Goal: Navigation & Orientation: Go to known website

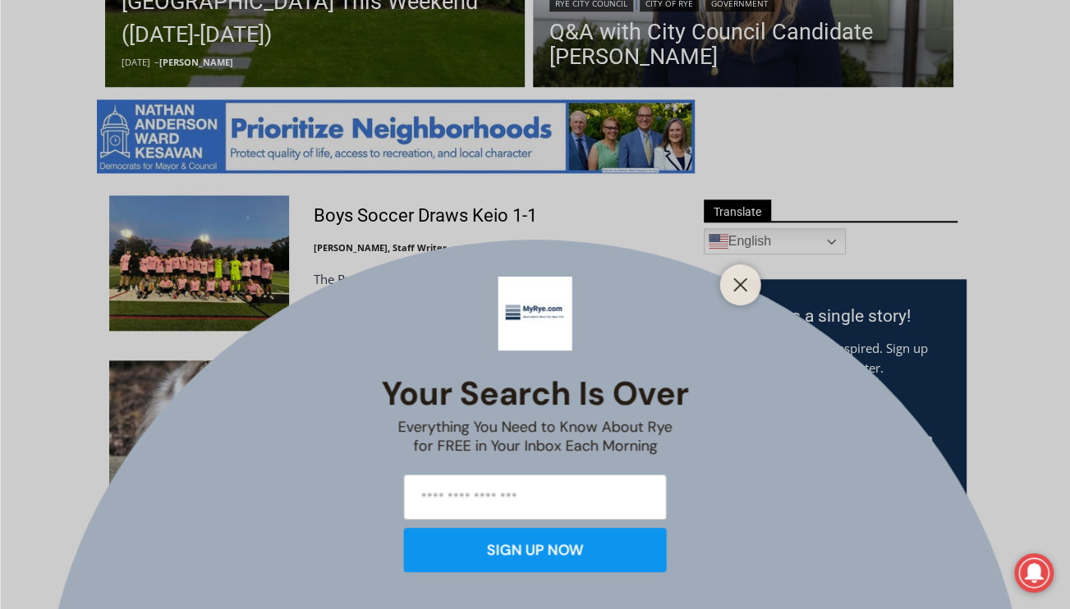
scroll to position [956, 0]
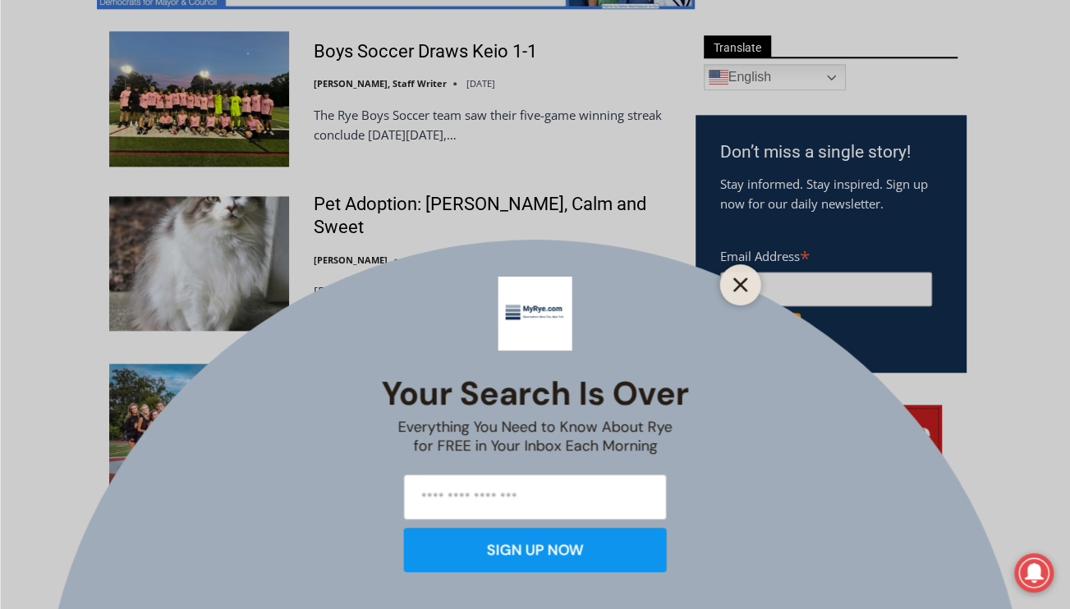
click at [741, 274] on button "Close" at bounding box center [740, 284] width 23 height 23
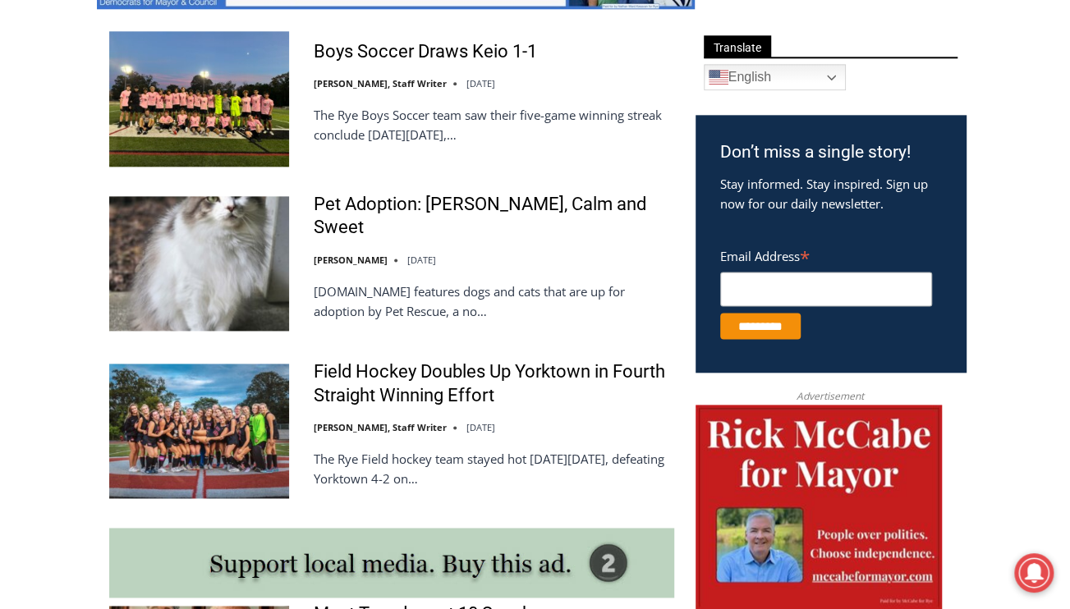
scroll to position [1202, 0]
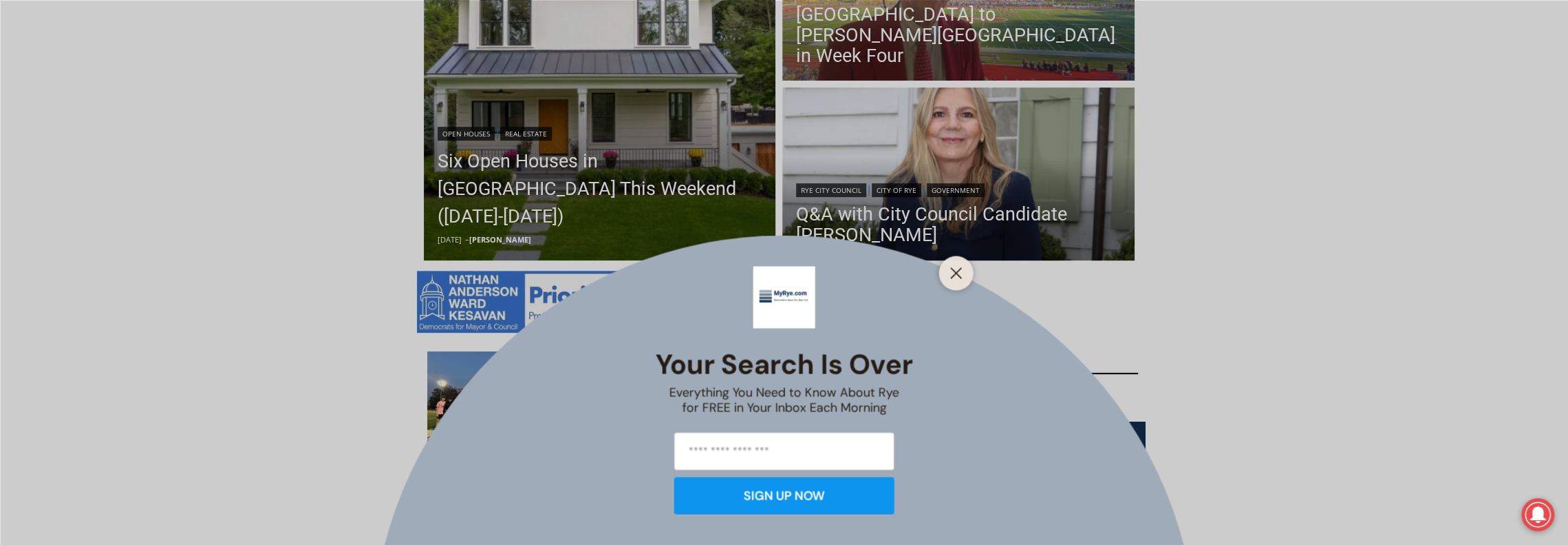
scroll to position [952, 0]
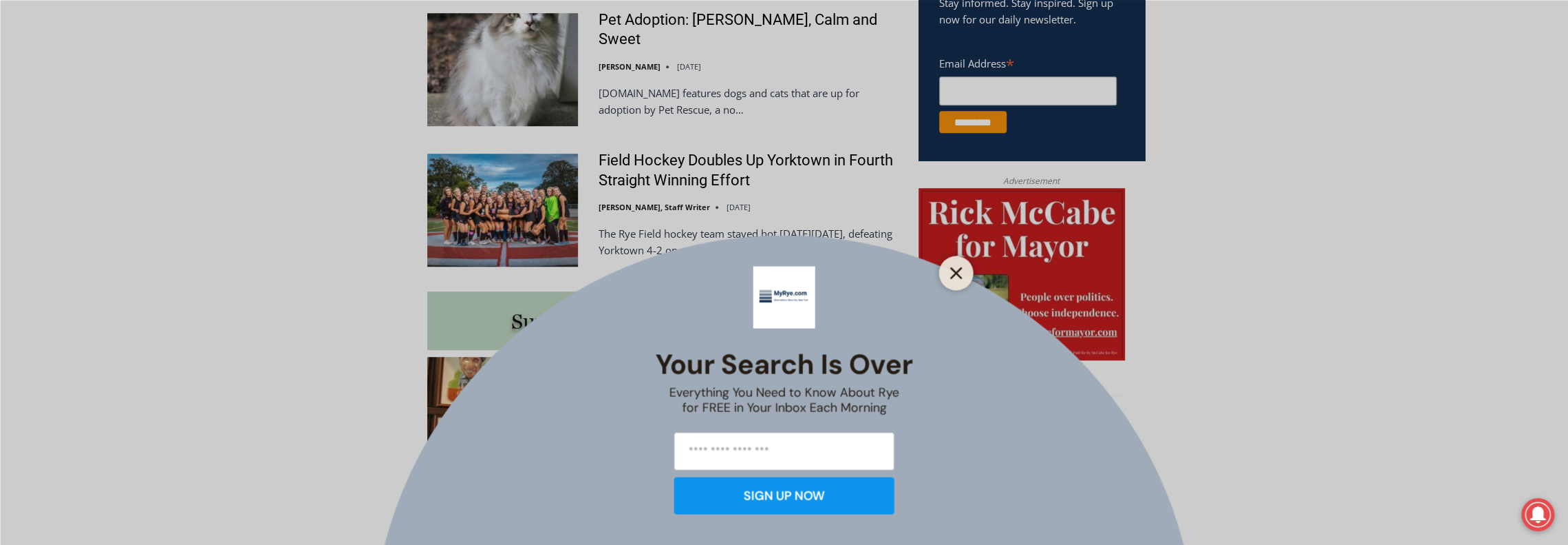
click at [950, 275] on button "Close" at bounding box center [956, 272] width 19 height 19
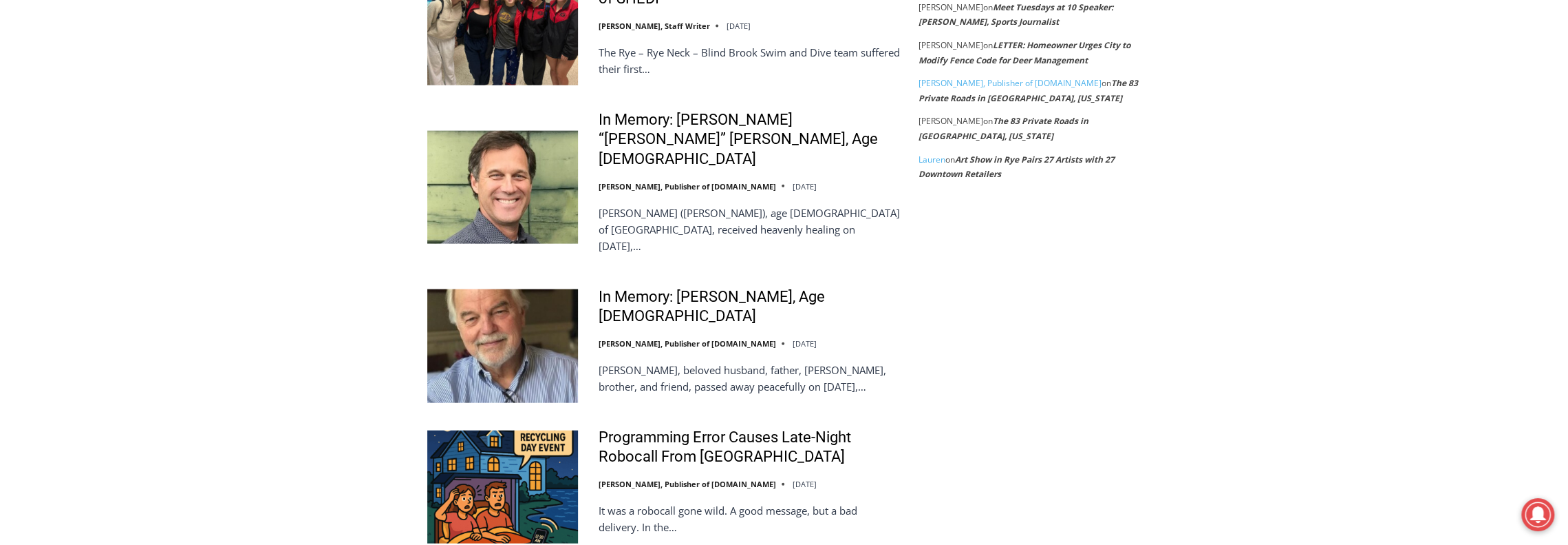
scroll to position [2881, 0]
